Goal: Task Accomplishment & Management: Complete application form

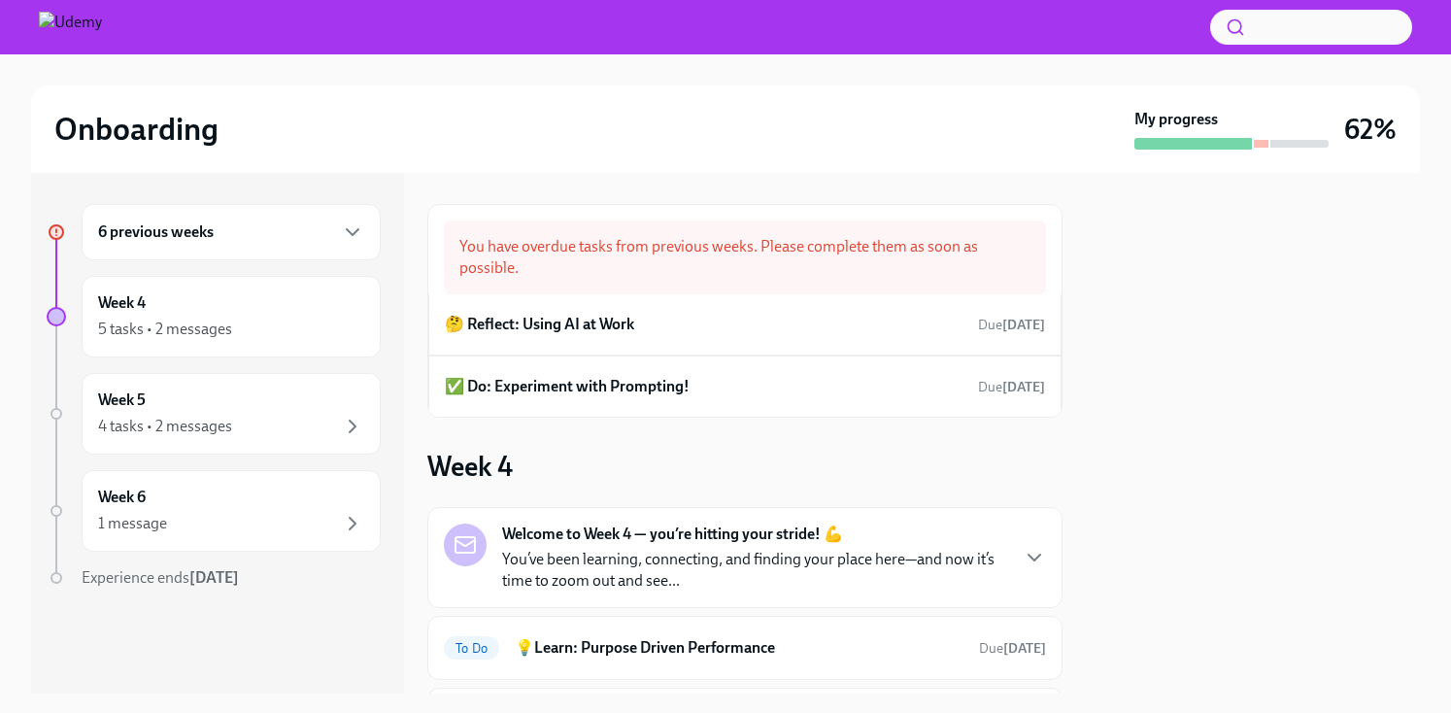
click at [806, 256] on div "You have overdue tasks from previous weeks. Please complete them as soon as pos…" at bounding box center [745, 257] width 602 height 74
click at [648, 321] on div "🤔 Reflect: Using AI at Work Due [DATE]" at bounding box center [745, 324] width 600 height 29
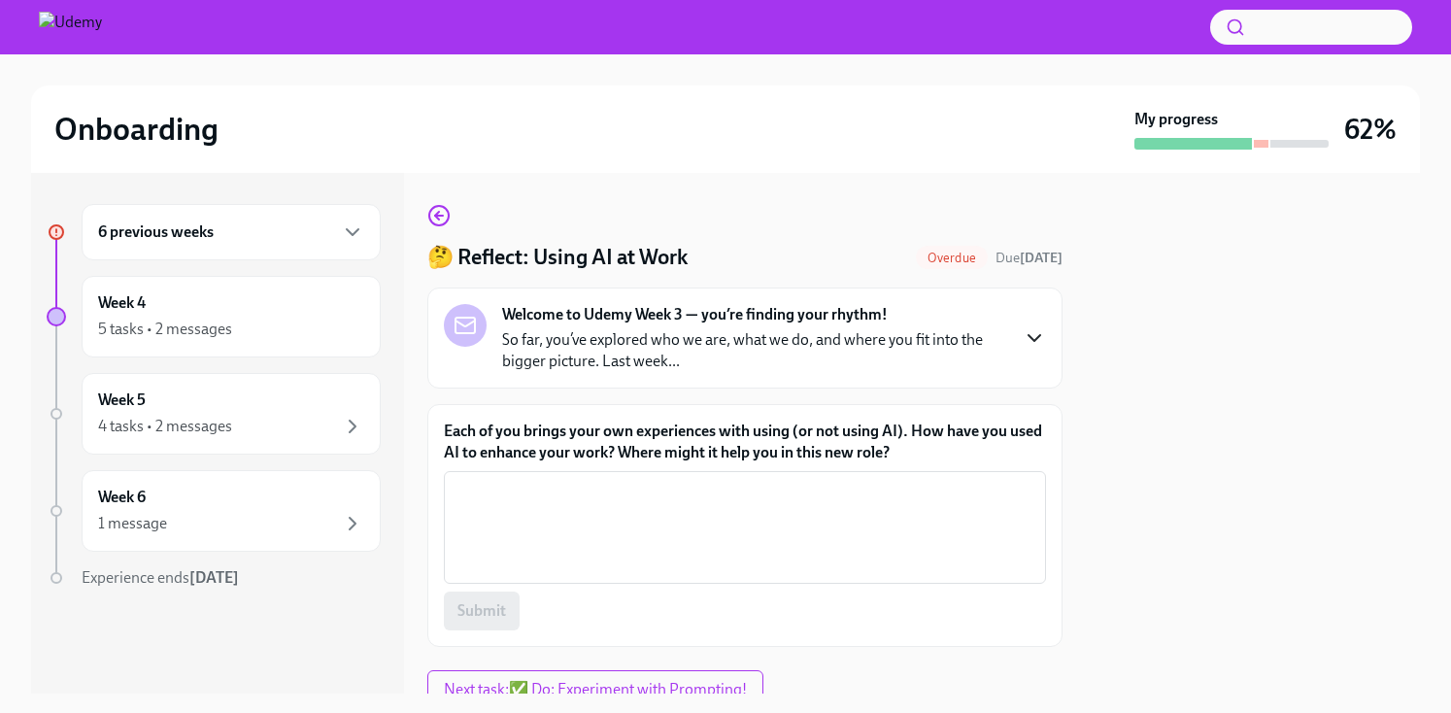
click at [1022, 342] on icon "button" at bounding box center [1033, 337] width 23 height 23
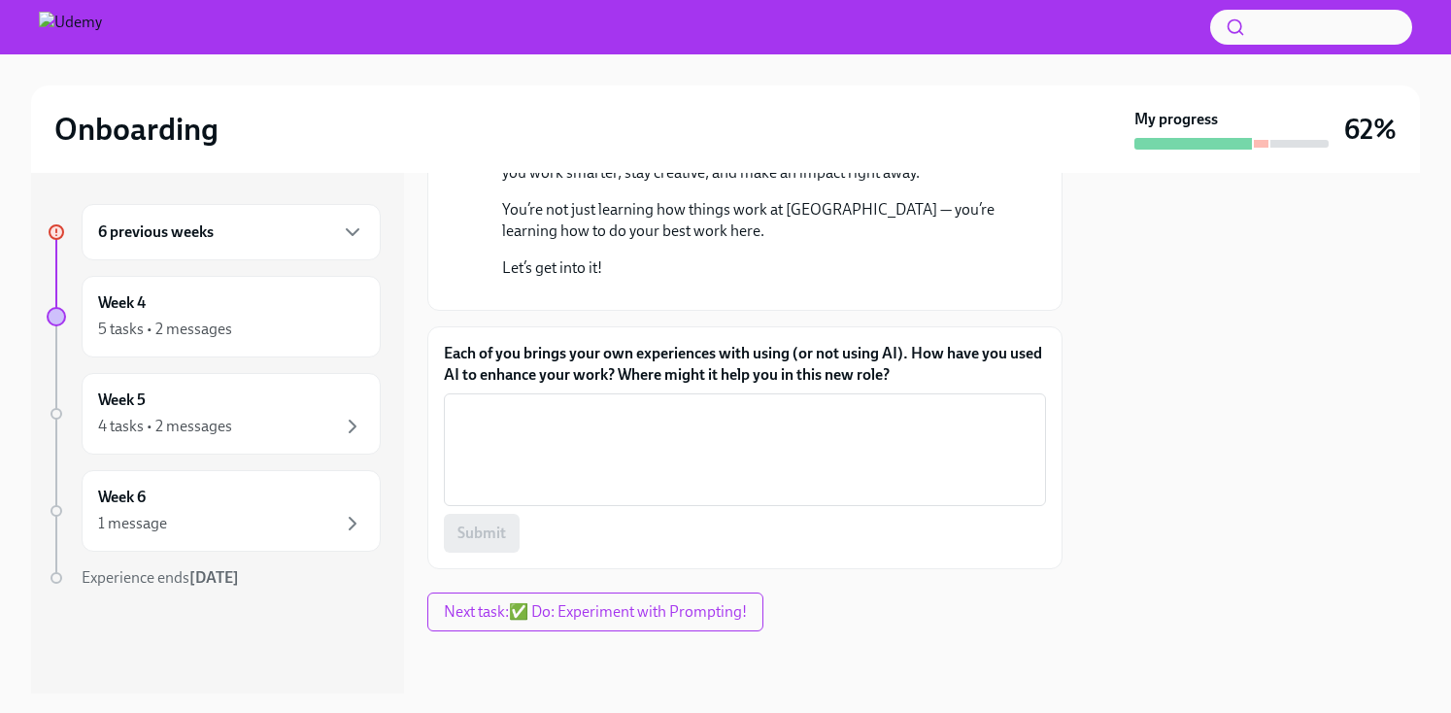
scroll to position [536, 0]
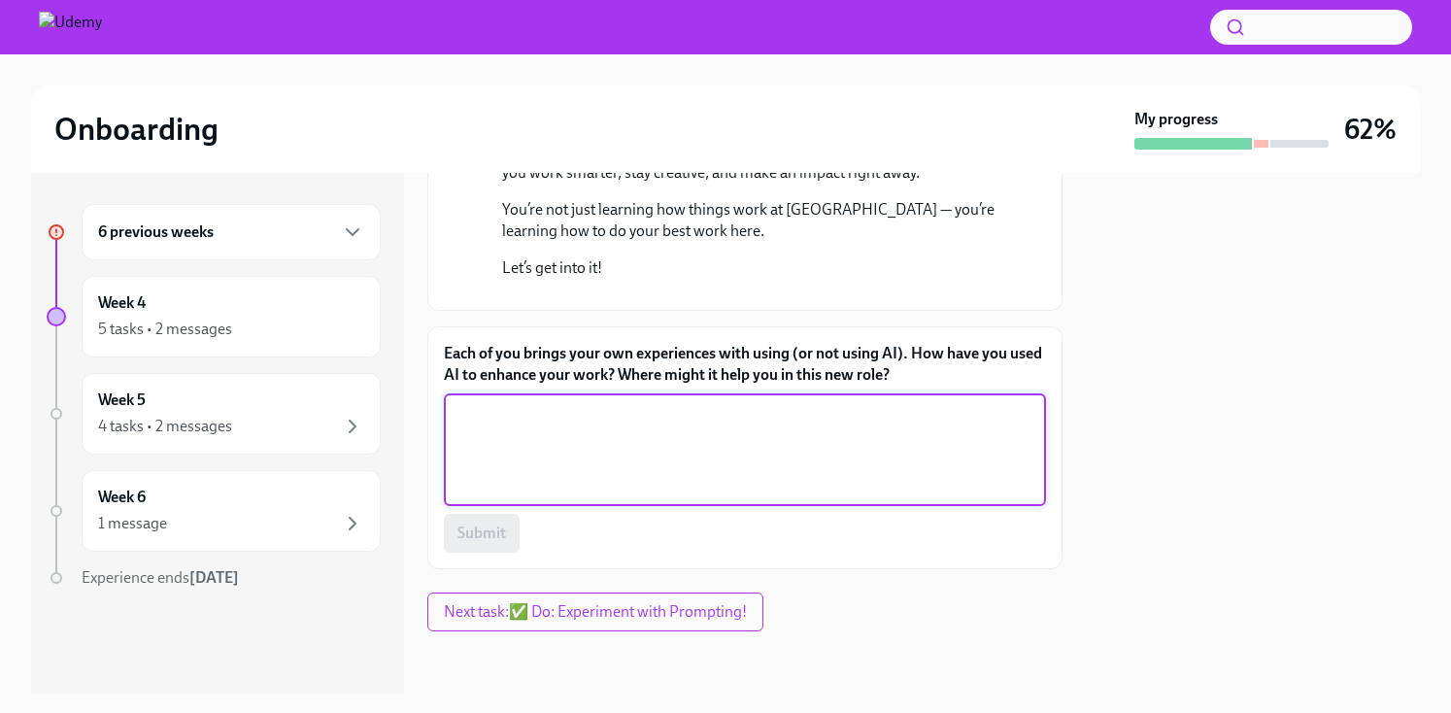
click at [667, 432] on textarea "Each of you brings your own experiences with using (or not using AI). How have …" at bounding box center [744, 449] width 579 height 93
click at [663, 409] on textarea "AI has been incredibly helpful" at bounding box center [744, 449] width 579 height 93
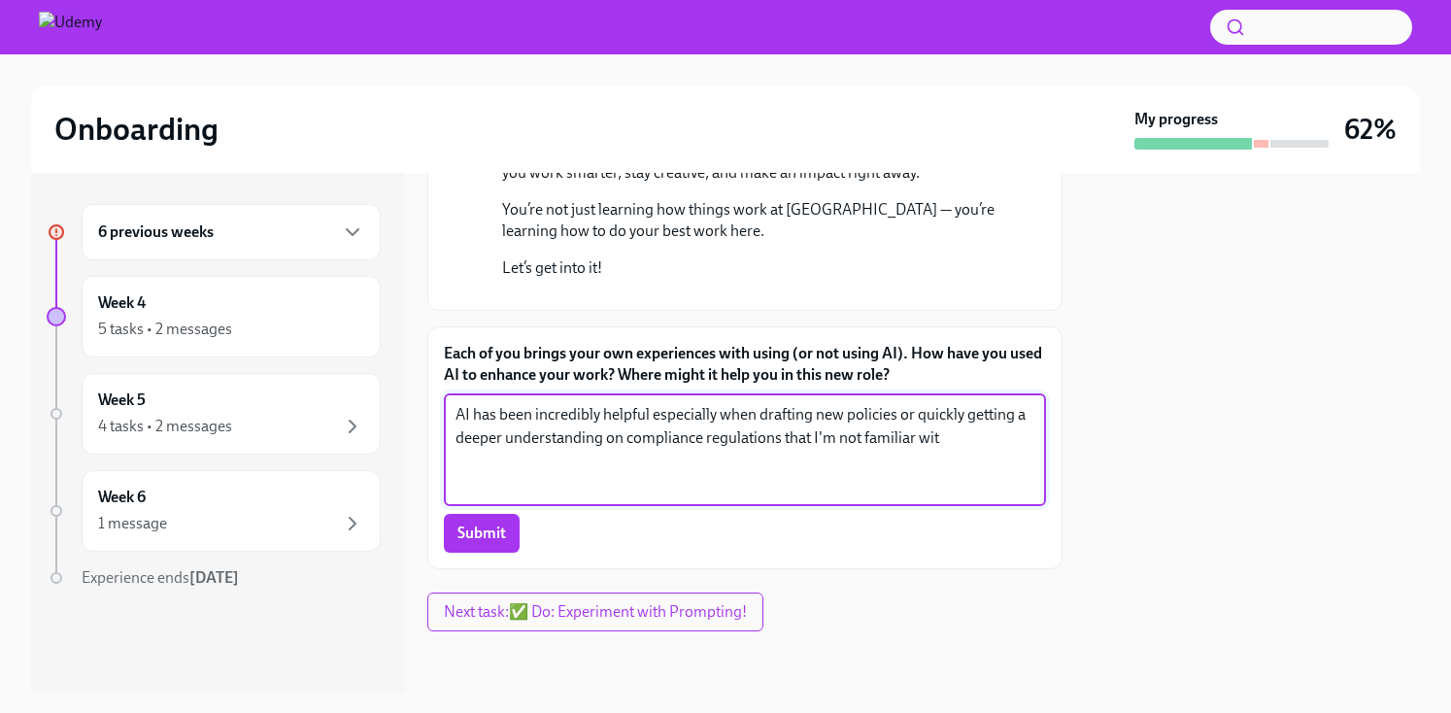
click at [964, 440] on textarea "AI has been incredibly helpful especially when drafting new policies or quickly…" at bounding box center [744, 449] width 579 height 93
type textarea "AI has been incredibly helpful especially when drafting new policies or quickly…"
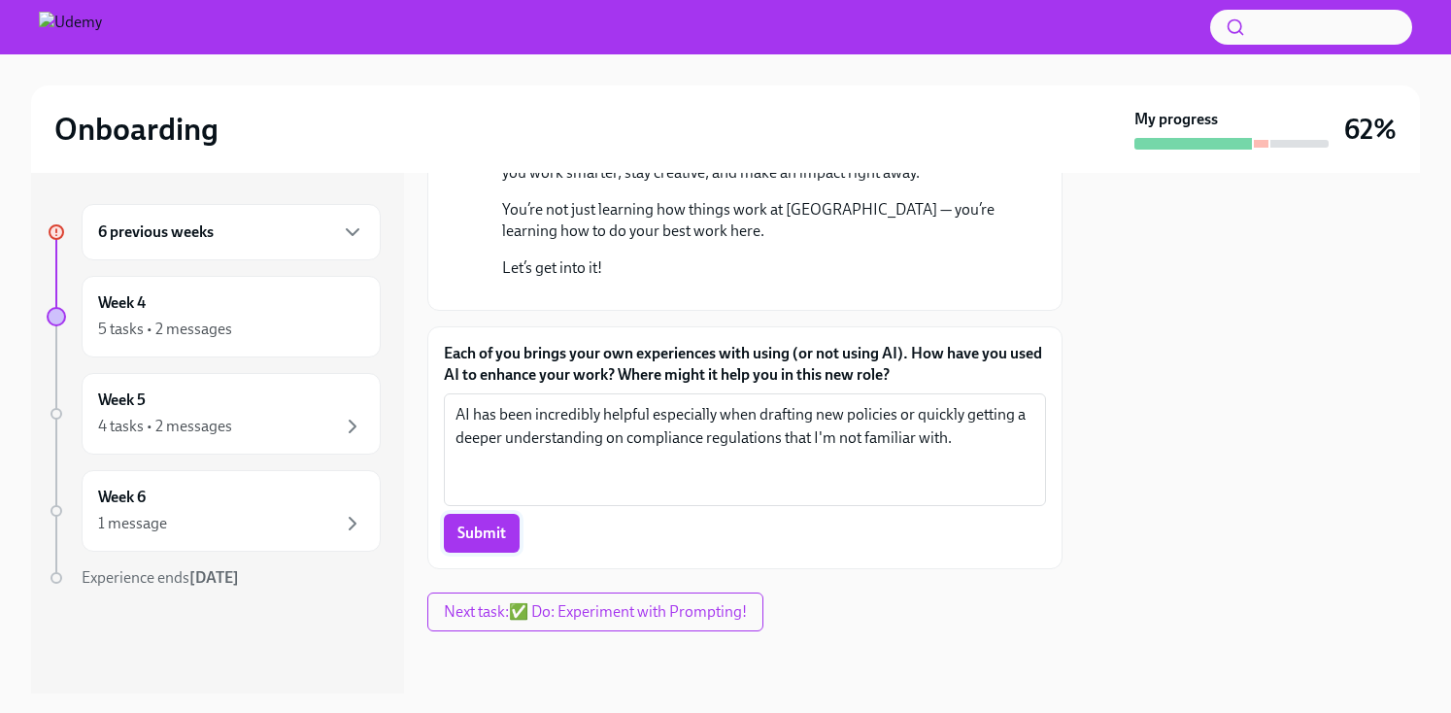
click at [470, 536] on span "Submit" at bounding box center [481, 532] width 49 height 19
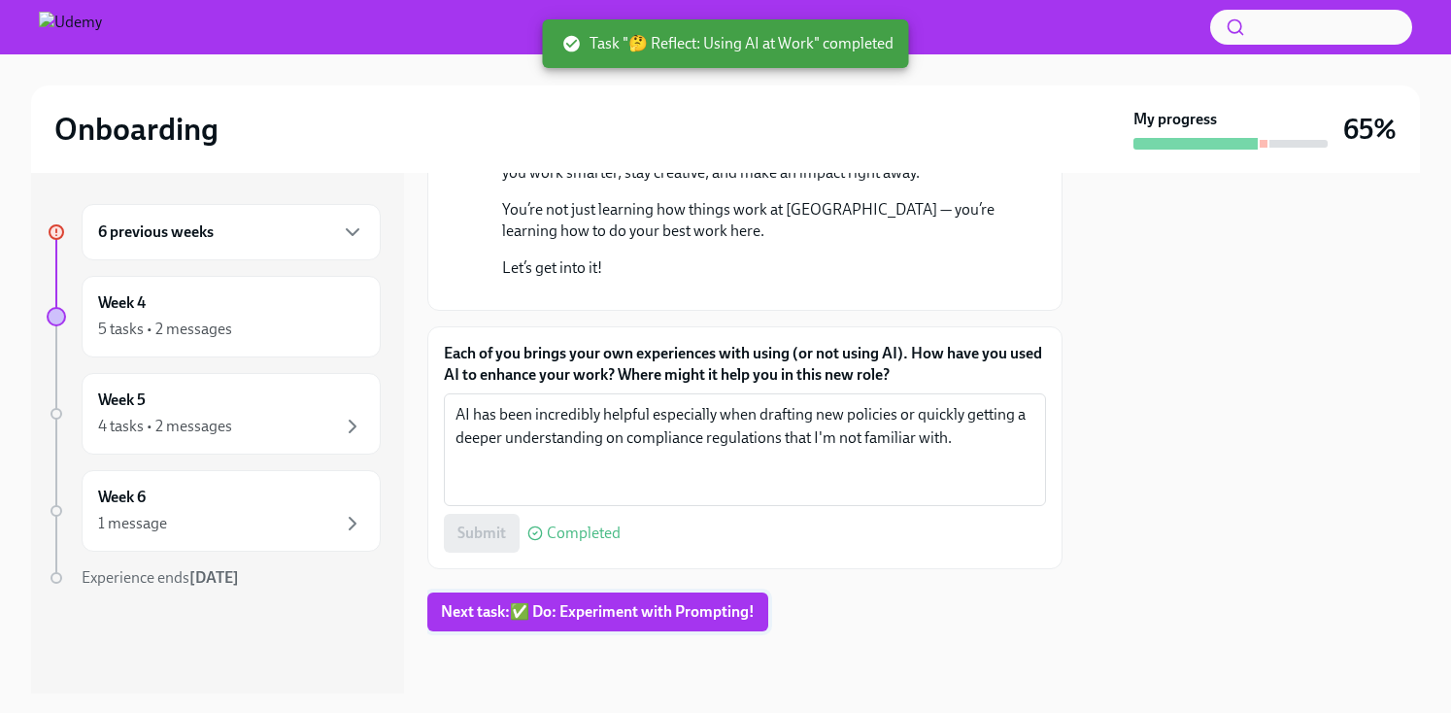
click at [640, 618] on span "Next task : ✅ Do: Experiment with Prompting!" at bounding box center [598, 611] width 314 height 19
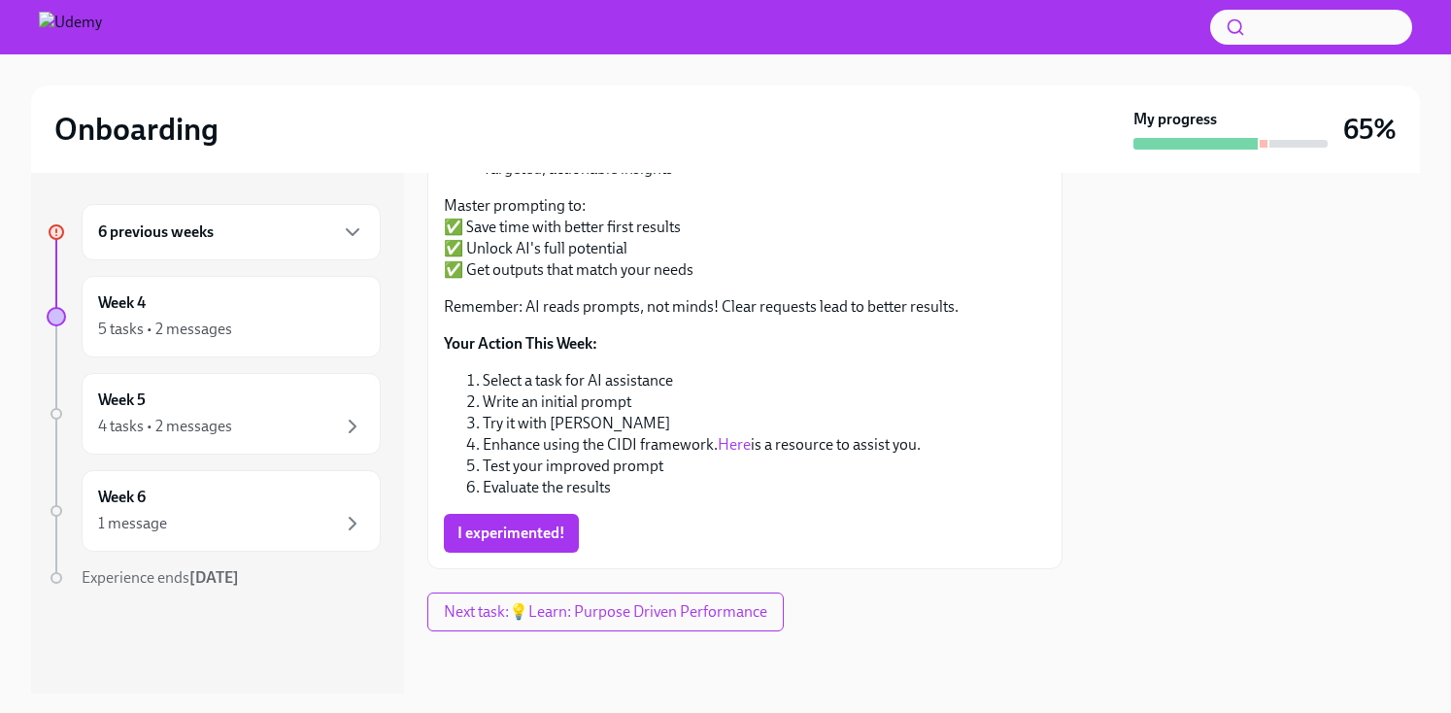
scroll to position [837, 0]
click at [525, 538] on span "I experimented!" at bounding box center [511, 532] width 108 height 19
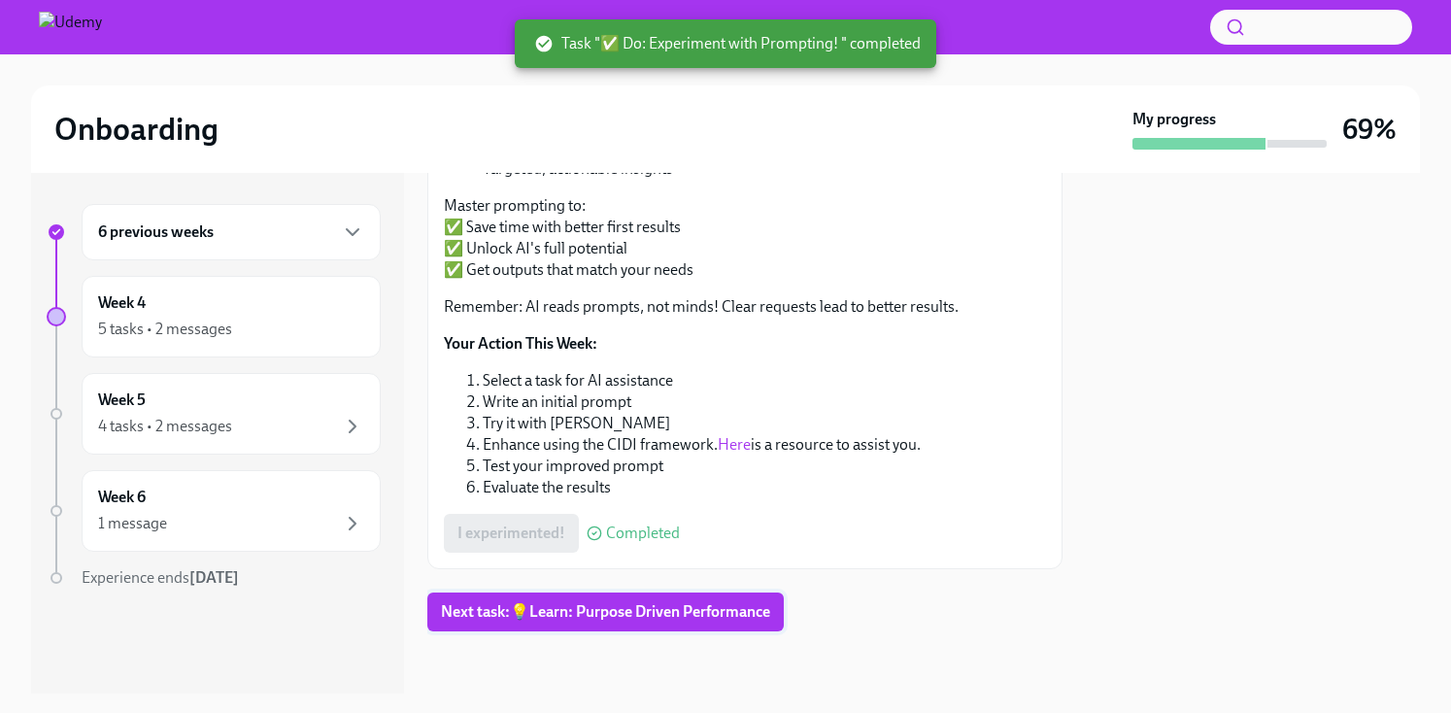
click at [597, 607] on span "Next task : 💡Learn: Purpose Driven Performance" at bounding box center [605, 611] width 329 height 19
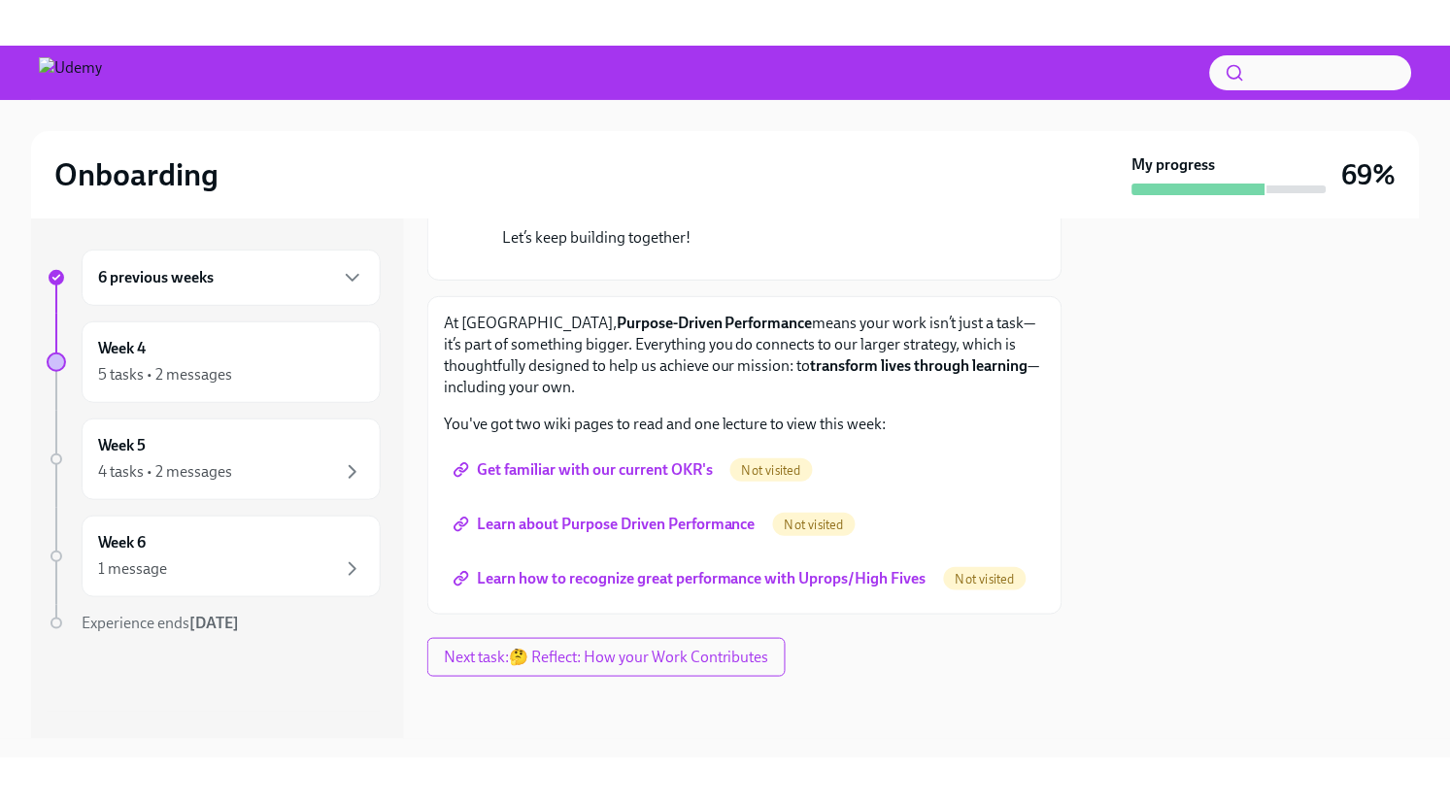
scroll to position [674, 0]
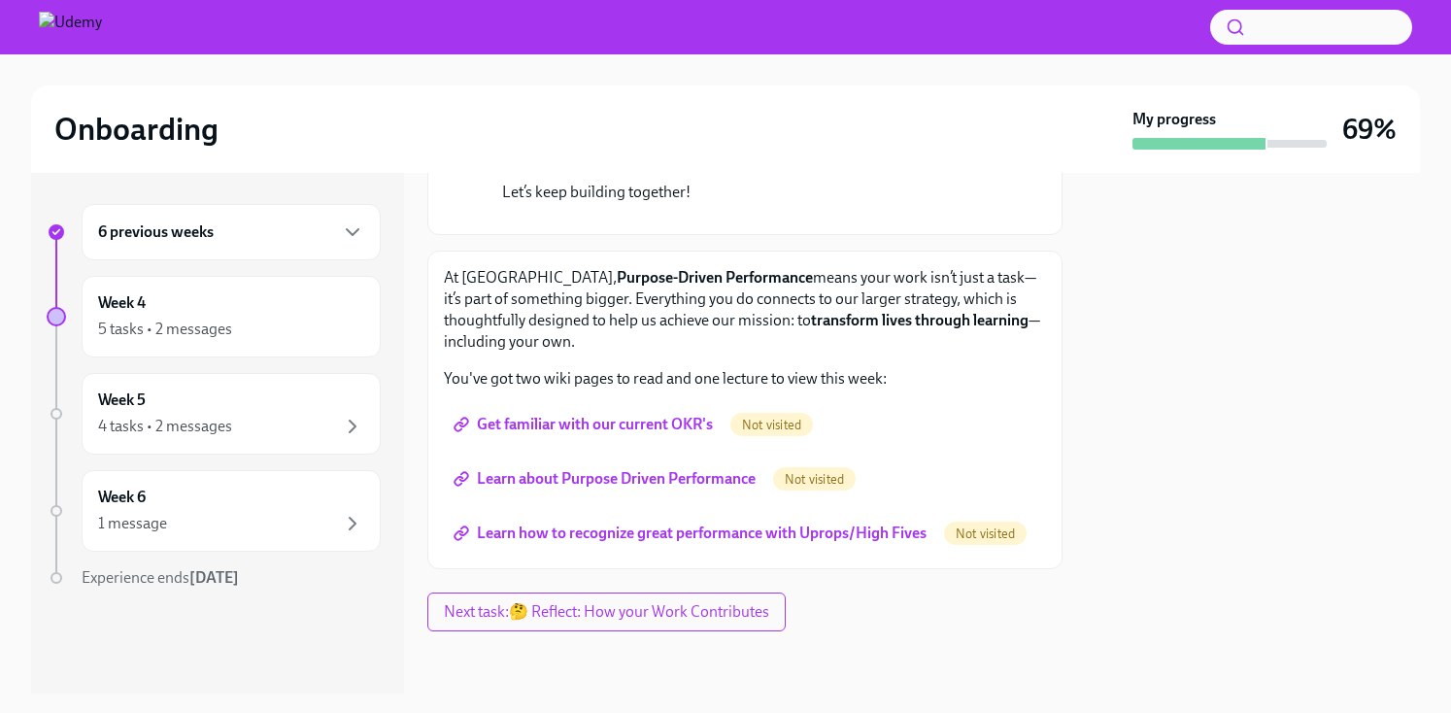
click at [641, 422] on span "Get familiar with our current OKR's" at bounding box center [584, 424] width 255 height 19
click at [671, 427] on span "Get familiar with our current OKR's" at bounding box center [584, 424] width 255 height 19
click at [688, 485] on span "Learn about Purpose Driven Performance" at bounding box center [606, 478] width 298 height 19
click at [986, 532] on span "Not visited" at bounding box center [985, 533] width 83 height 15
click at [883, 537] on span "Learn how to recognize great performance with Uprops/High Fives" at bounding box center [691, 532] width 469 height 19
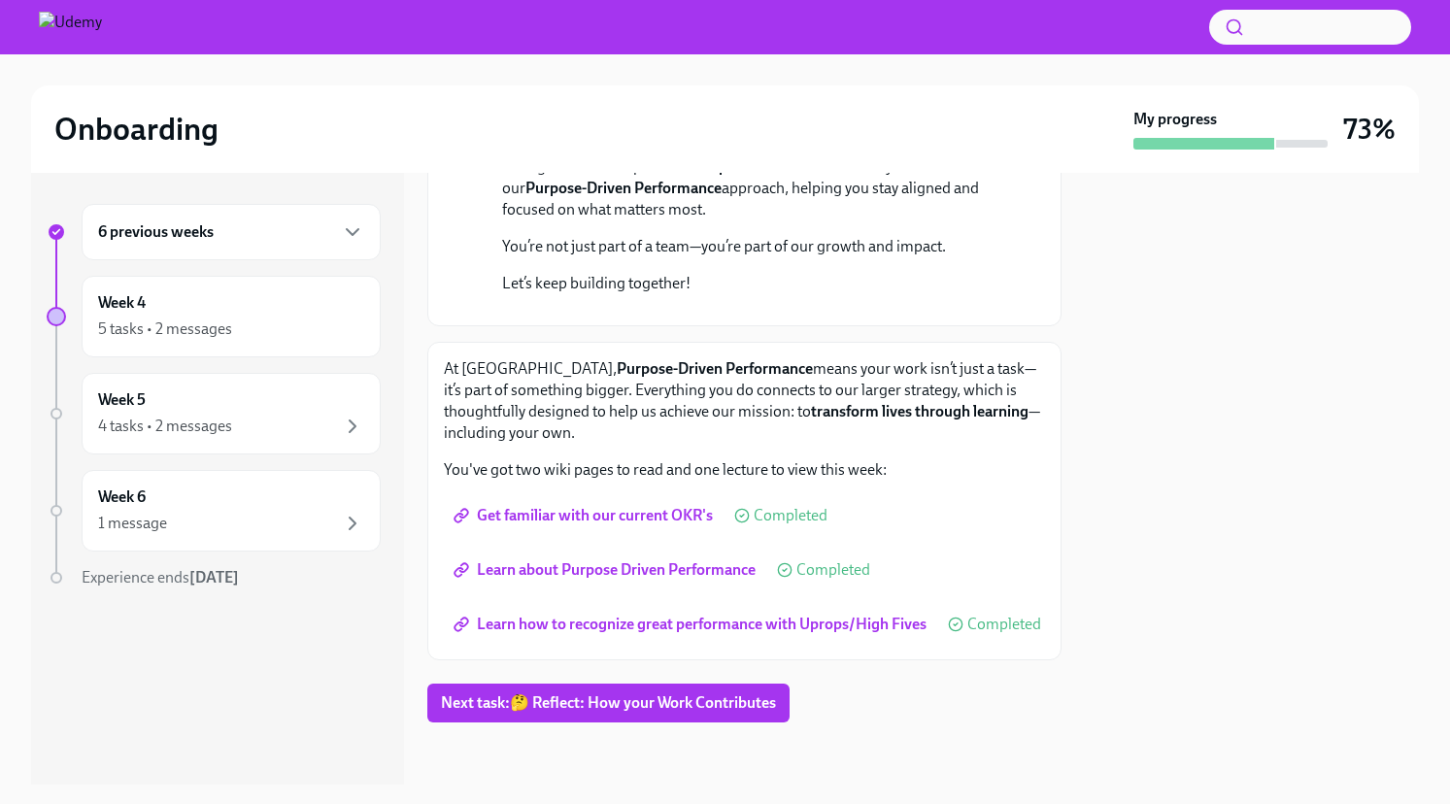
scroll to position [582, 0]
click at [595, 711] on span "Next task : 🤔 Reflect: How your Work Contributes" at bounding box center [608, 702] width 335 height 19
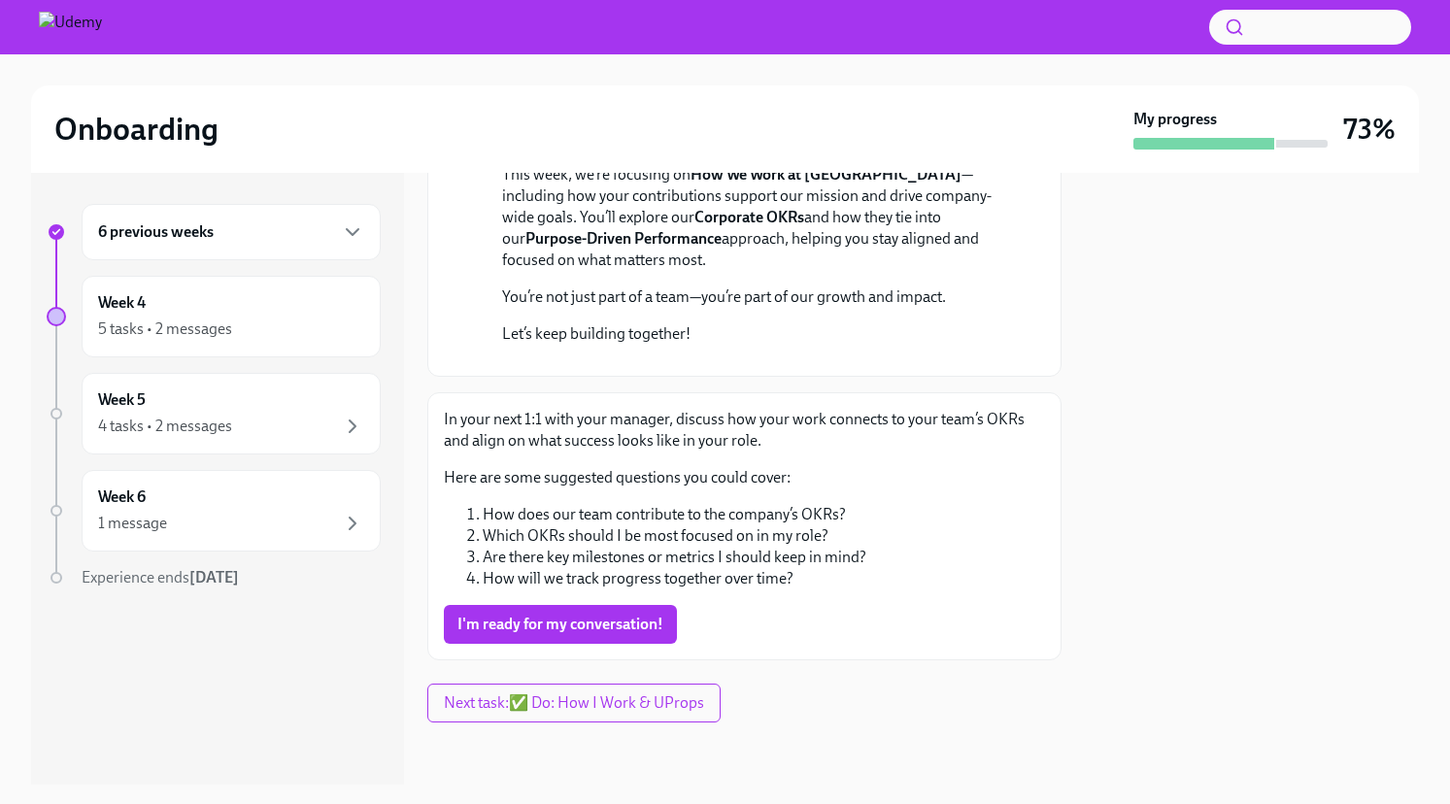
scroll to position [497, 0]
click at [215, 251] on div "6 previous weeks" at bounding box center [231, 232] width 299 height 56
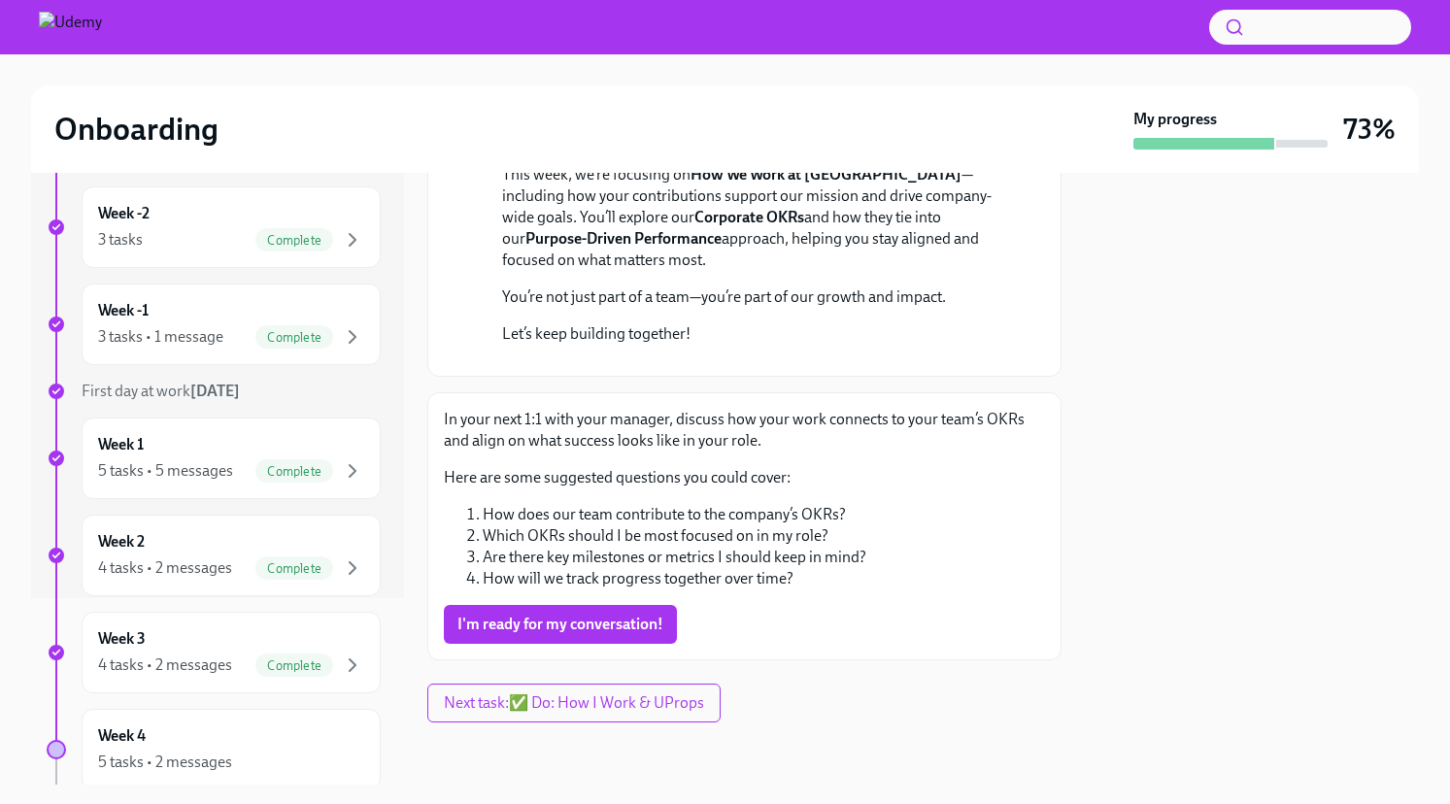
scroll to position [501, 0]
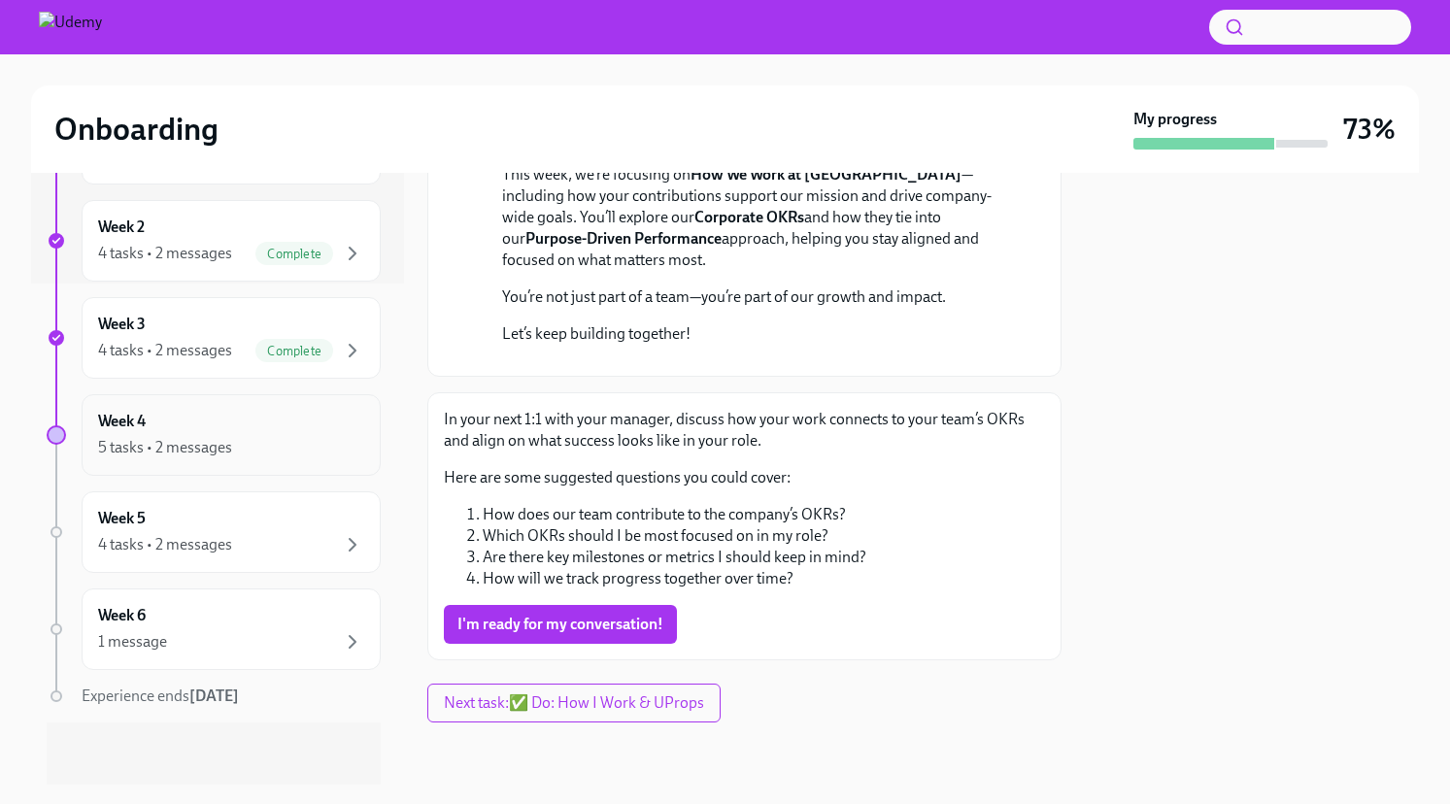
click at [238, 448] on div "5 tasks • 2 messages" at bounding box center [231, 447] width 266 height 23
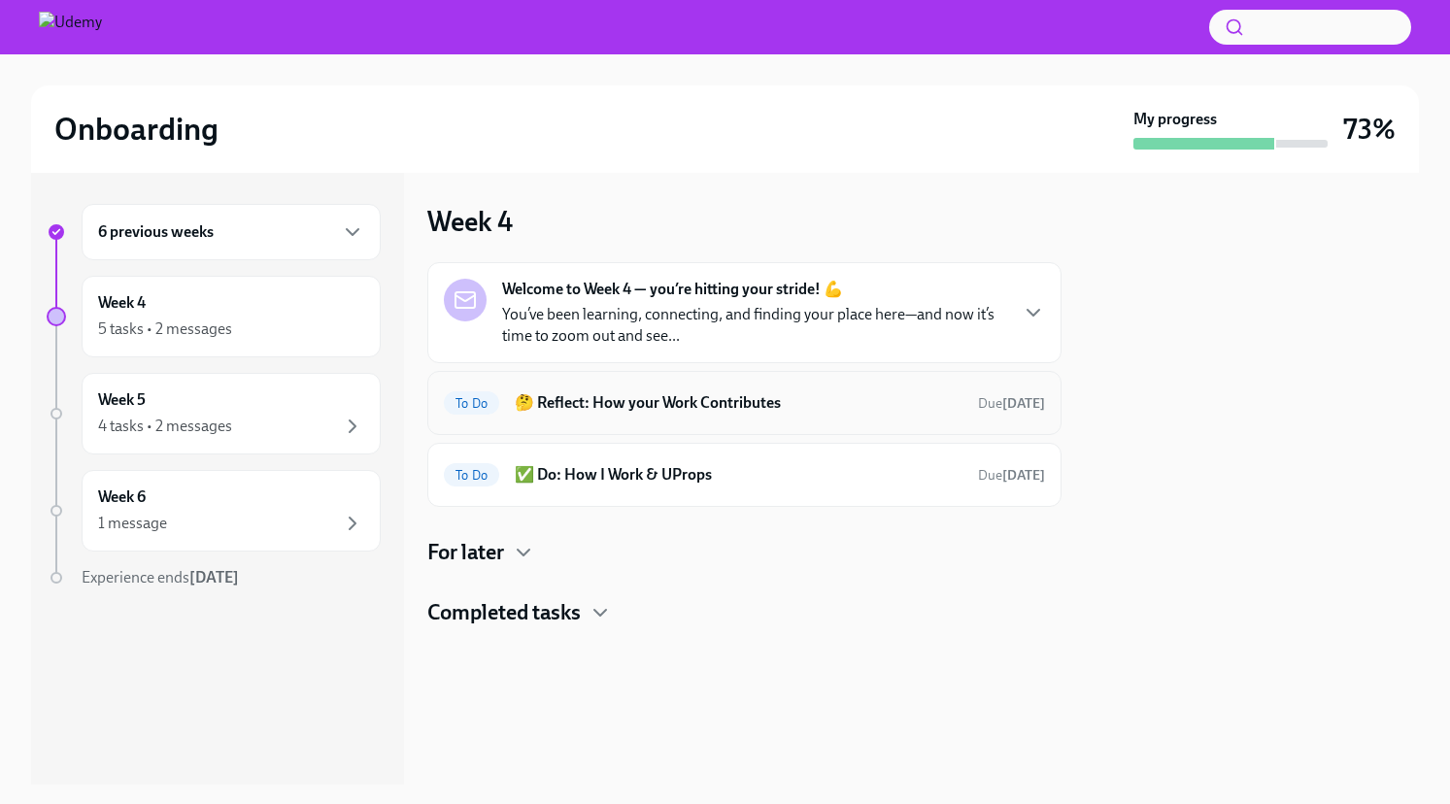
click at [620, 389] on div "To Do 🤔 Reflect: How your Work Contributes Due [DATE]" at bounding box center [744, 402] width 601 height 31
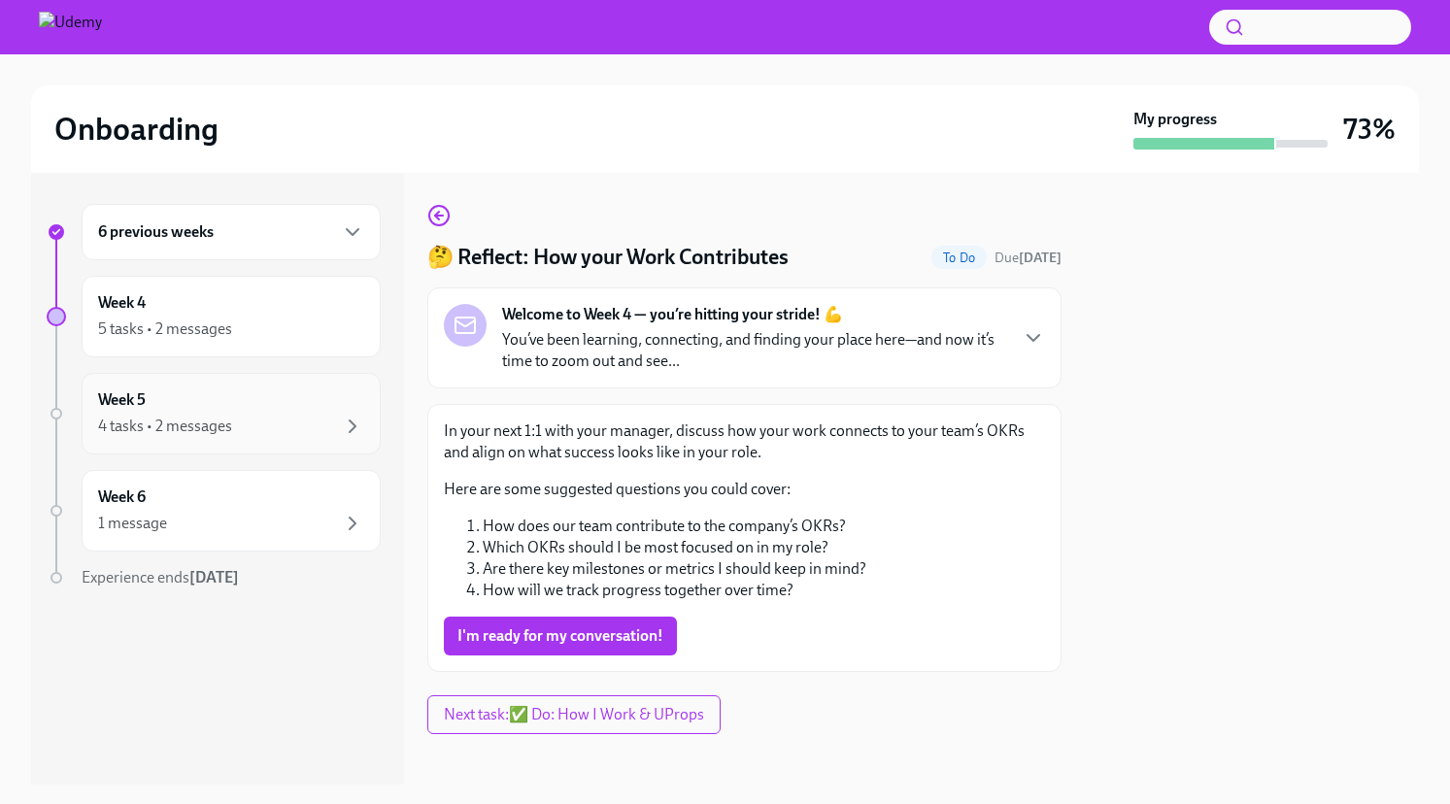
click at [254, 420] on div "4 tasks • 2 messages" at bounding box center [231, 426] width 266 height 23
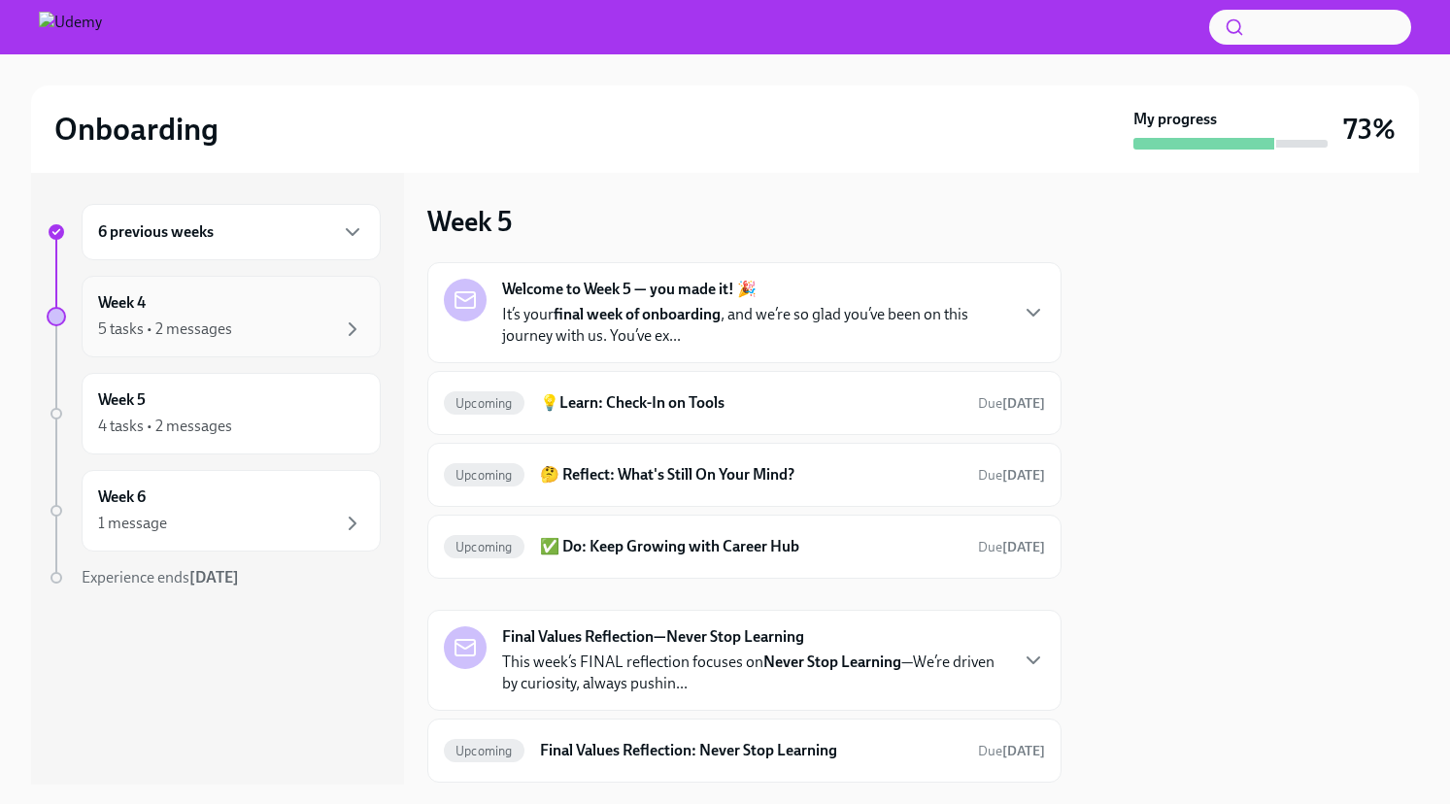
click at [239, 337] on div "5 tasks • 2 messages" at bounding box center [231, 329] width 266 height 23
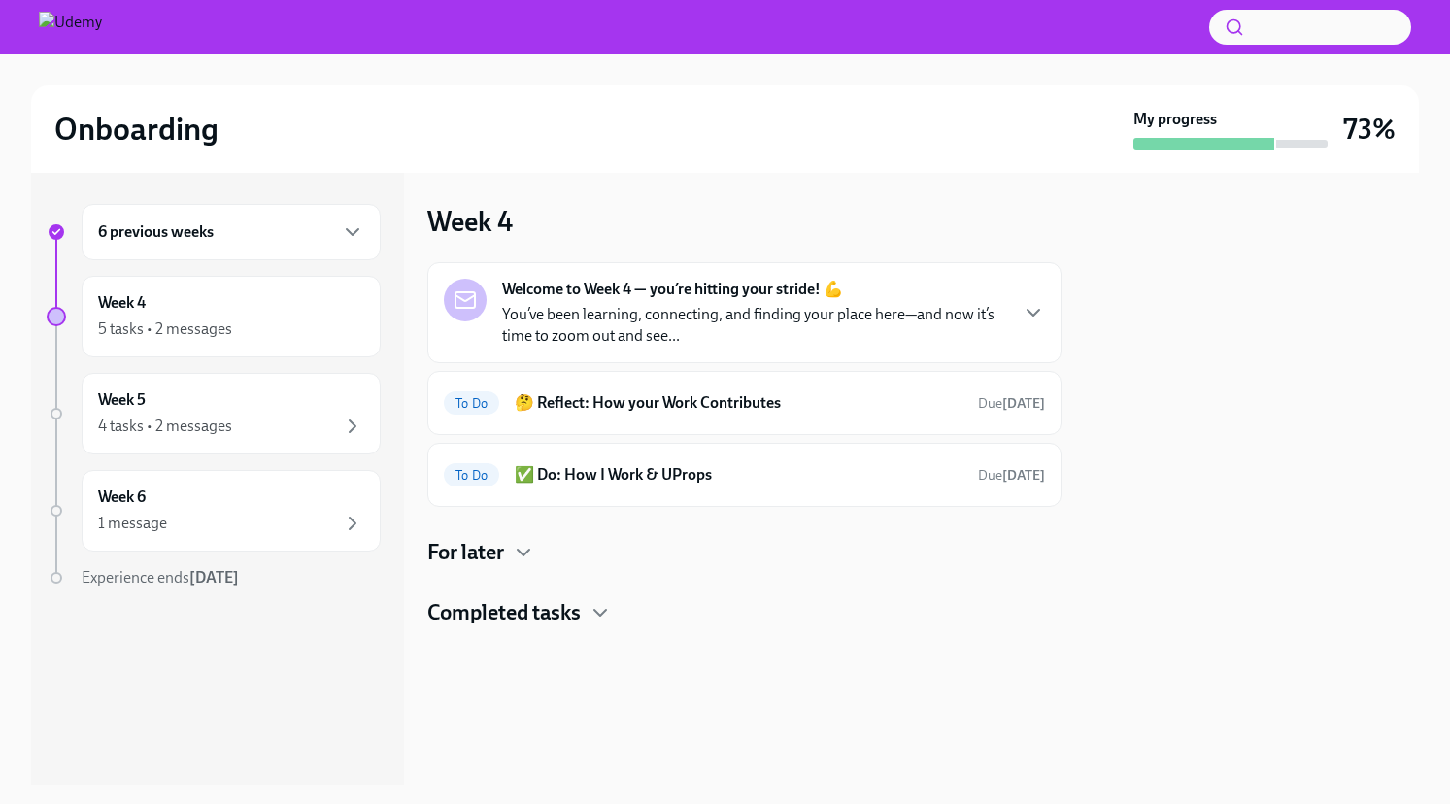
click at [691, 314] on p "You’ve been learning, connecting, and finding your place here—and now it’s time…" at bounding box center [754, 325] width 504 height 43
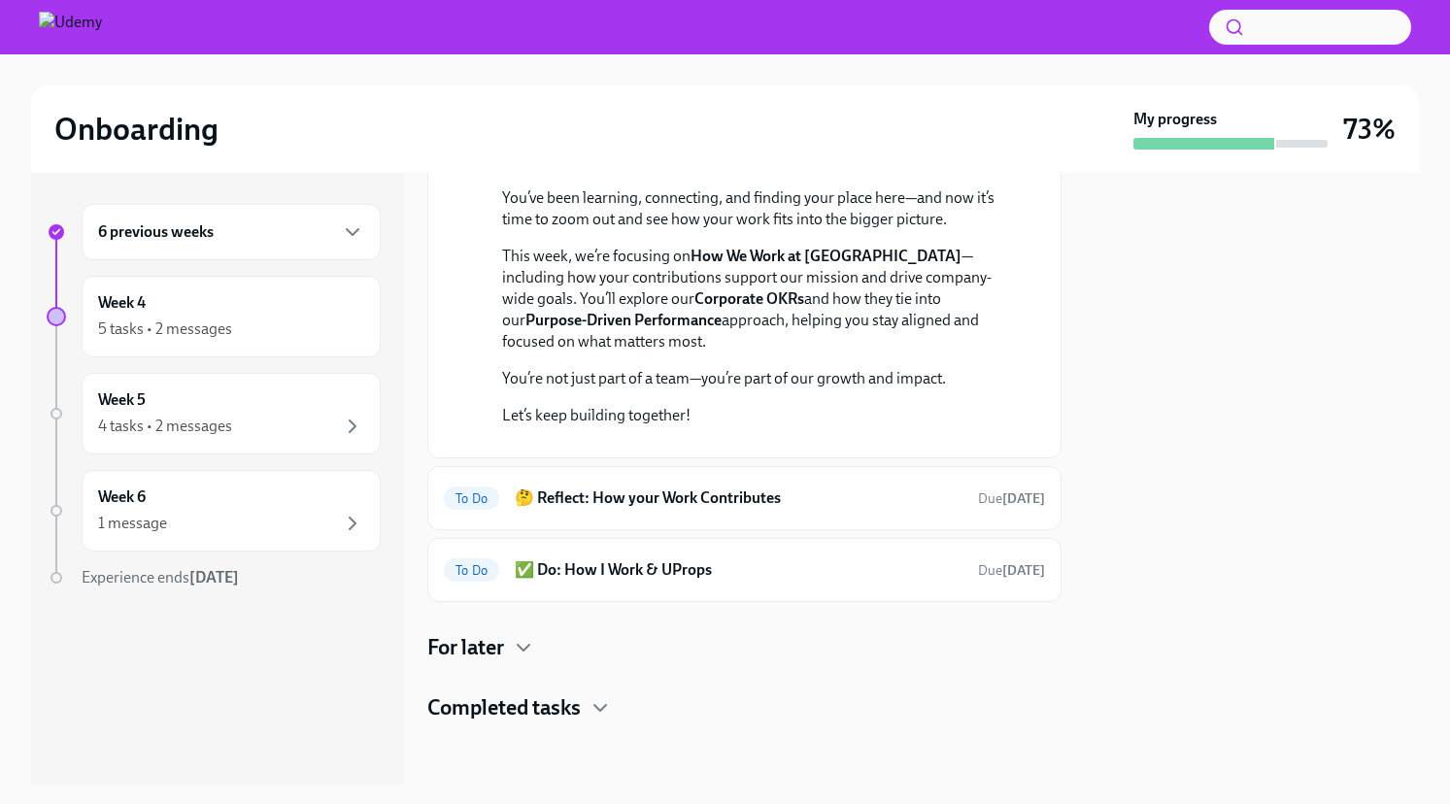
scroll to position [424, 0]
click at [705, 502] on h6 "🤔 Reflect: How your Work Contributes" at bounding box center [739, 497] width 448 height 21
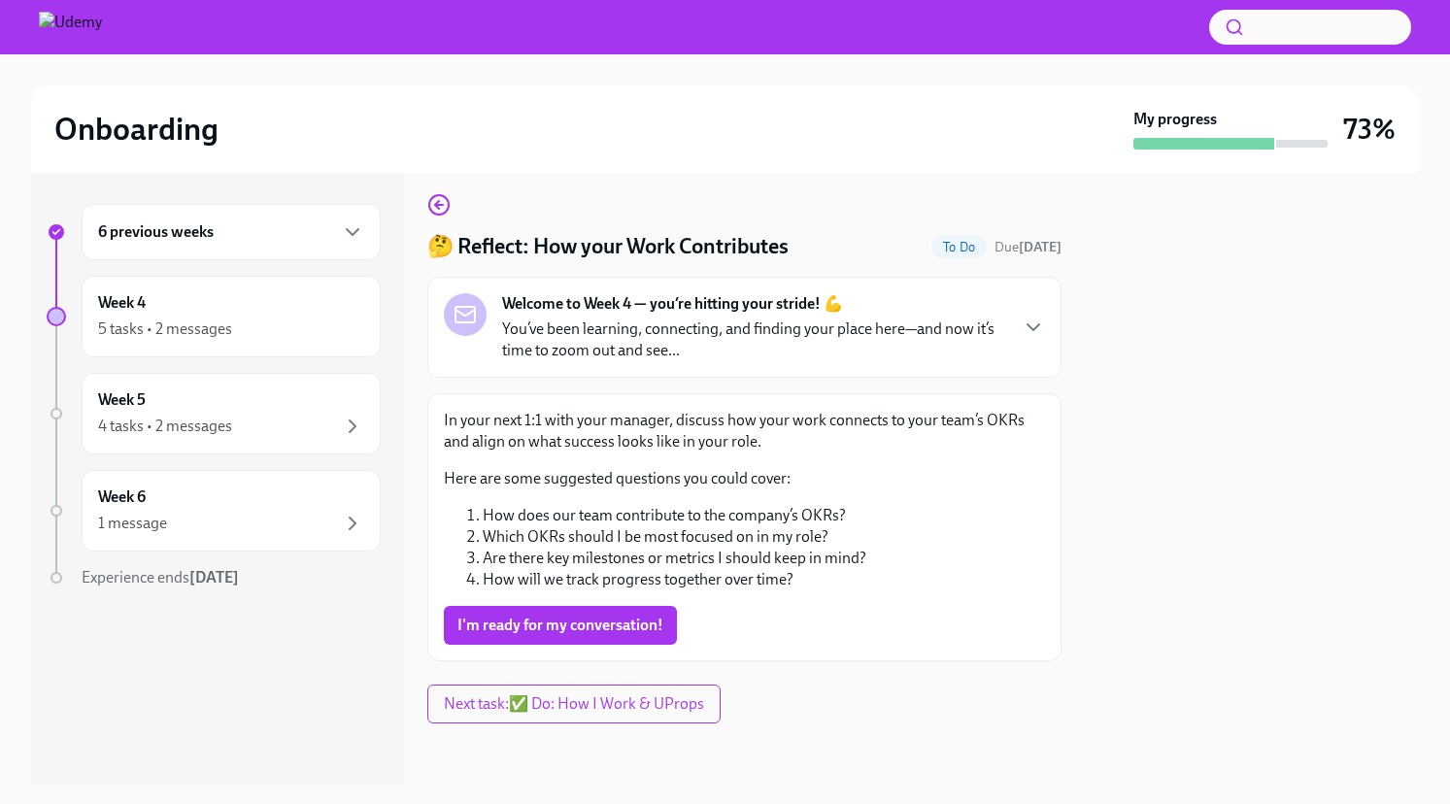
scroll to position [12, 0]
